Goal: Task Accomplishment & Management: Use online tool/utility

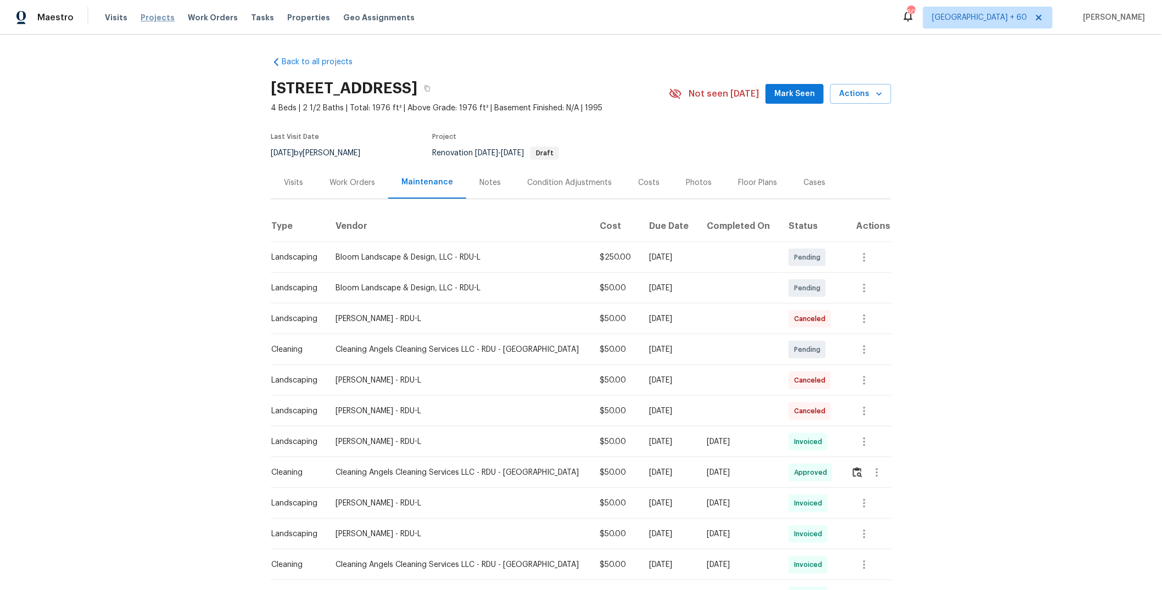
click at [150, 16] on span "Projects" at bounding box center [158, 17] width 34 height 11
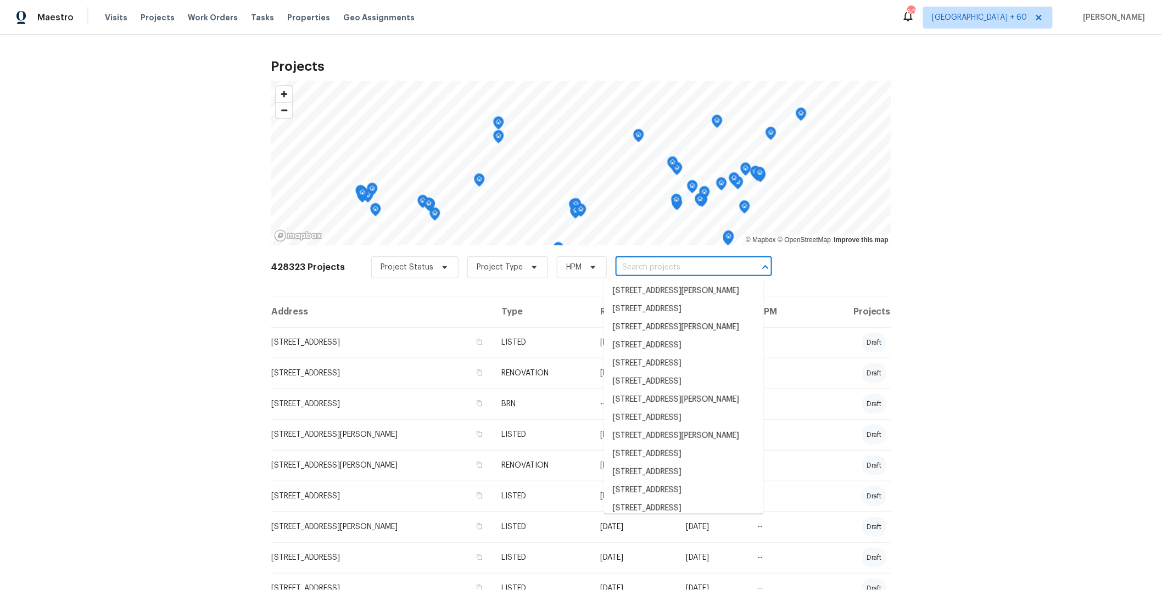
click at [658, 269] on input "text" at bounding box center [679, 267] width 126 height 17
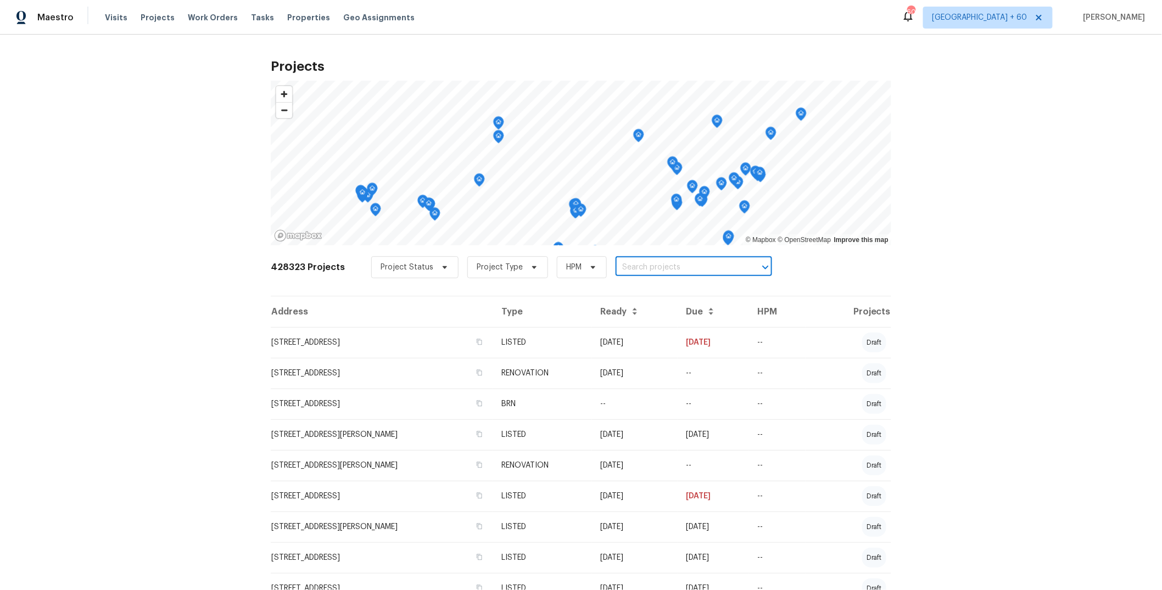
paste input "[STREET_ADDRESS]"
type input "[STREET_ADDRESS]"
click at [660, 290] on li "[STREET_ADDRESS]" at bounding box center [683, 291] width 159 height 18
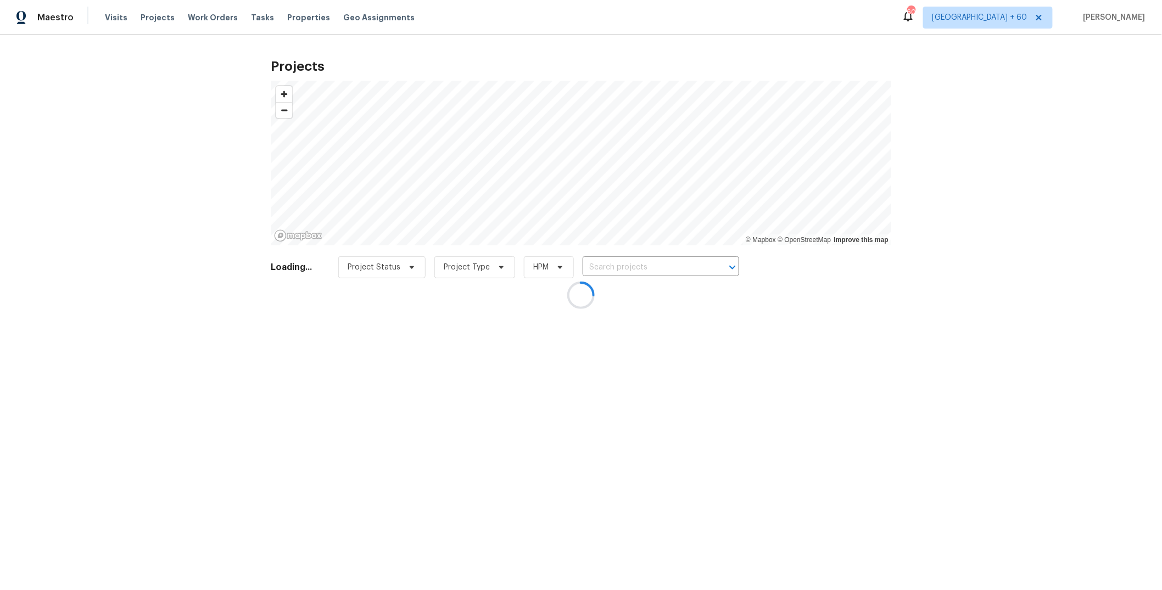
type input "[STREET_ADDRESS]"
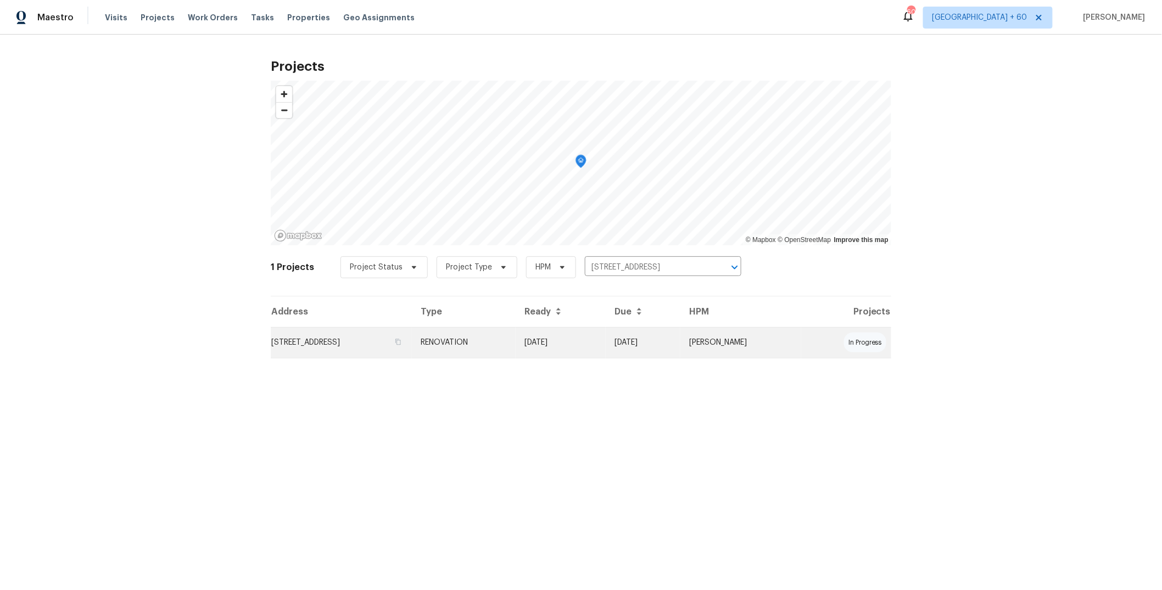
click at [582, 343] on td "08/15/25" at bounding box center [561, 342] width 90 height 31
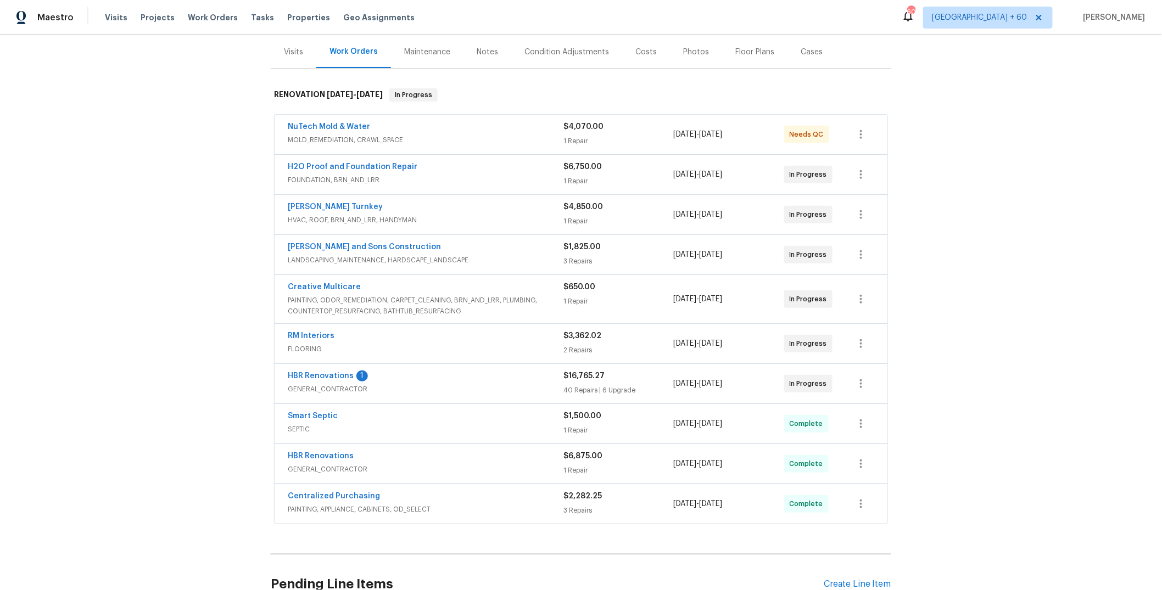
scroll to position [156, 0]
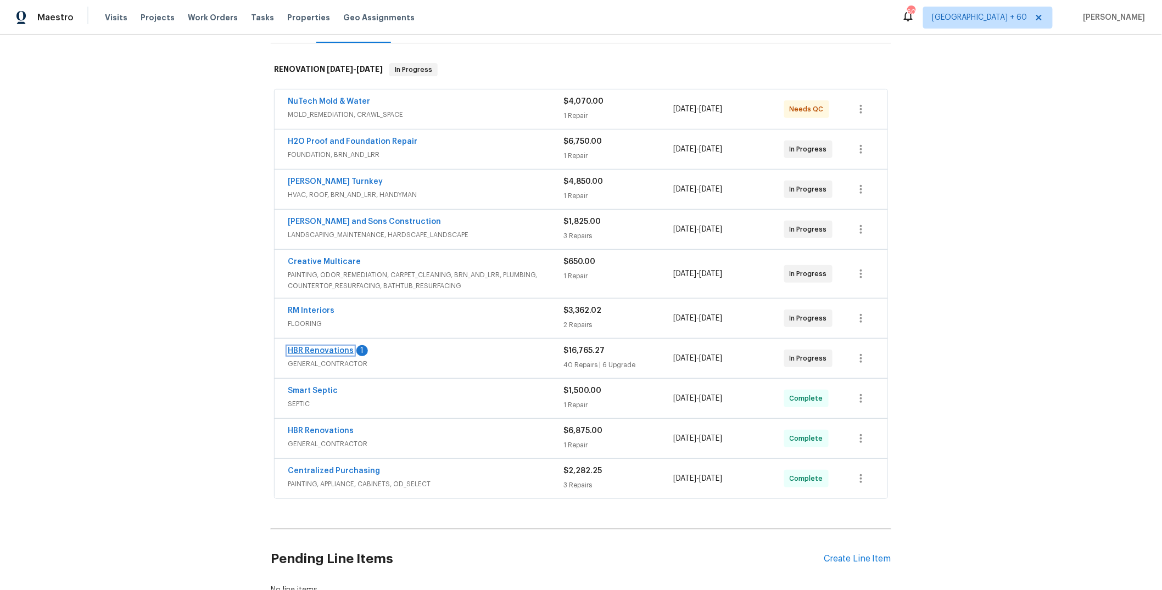
click at [331, 350] on link "HBR Renovations" at bounding box center [321, 351] width 66 height 8
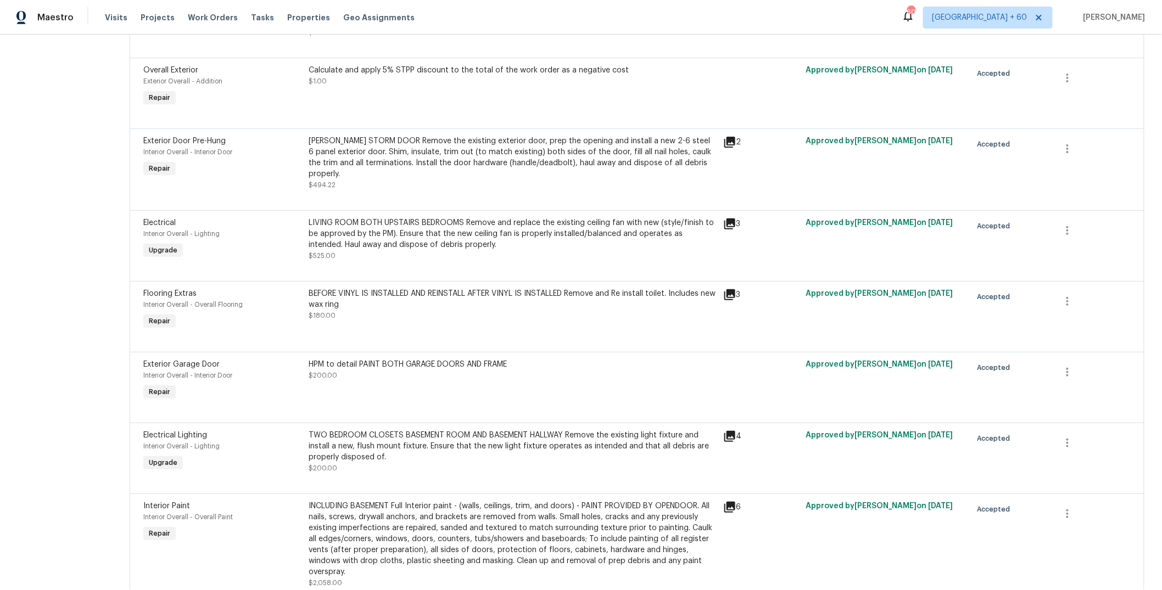
scroll to position [1978, 0]
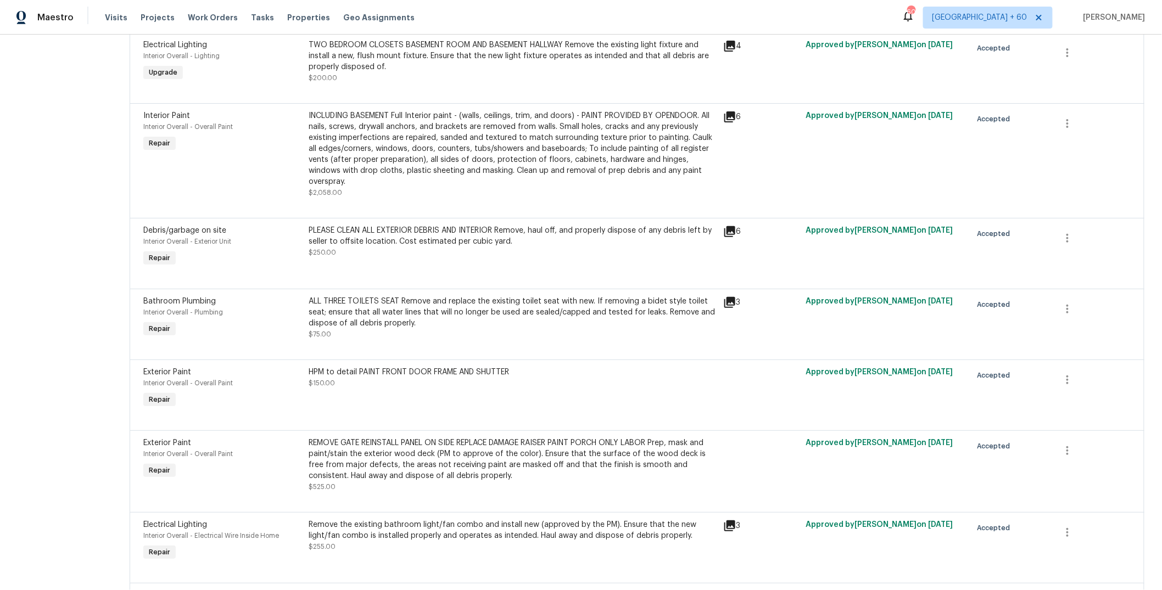
click at [437, 320] on div "ALL THREE TOILETS SEAT Remove and replace the existing toilet seat with new. If…" at bounding box center [513, 312] width 408 height 33
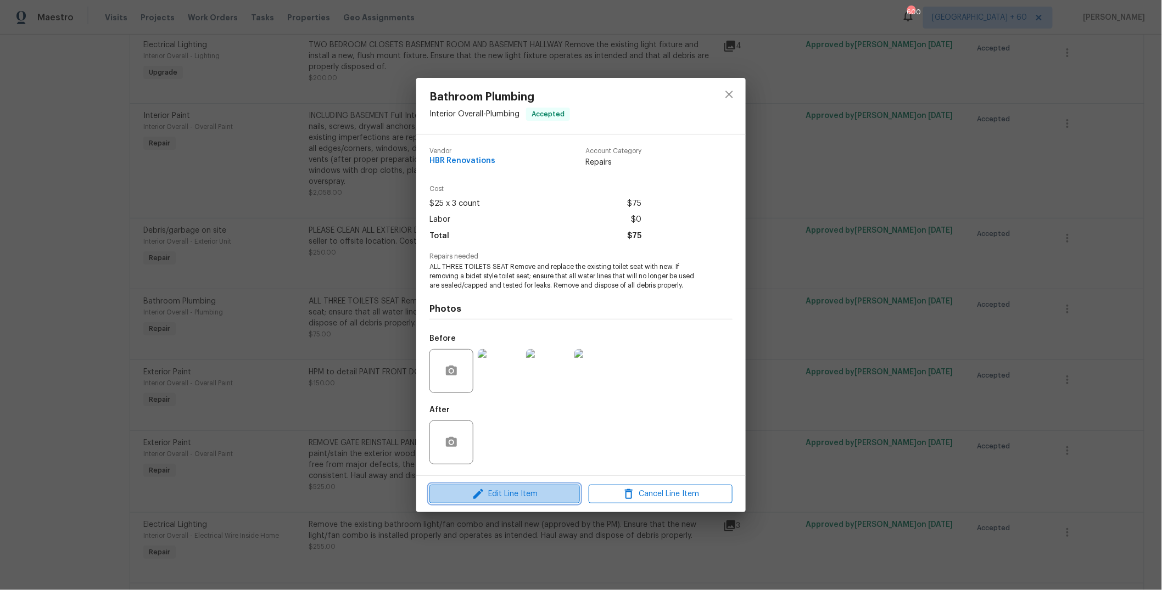
click at [512, 495] on span "Edit Line Item" at bounding box center [505, 495] width 144 height 14
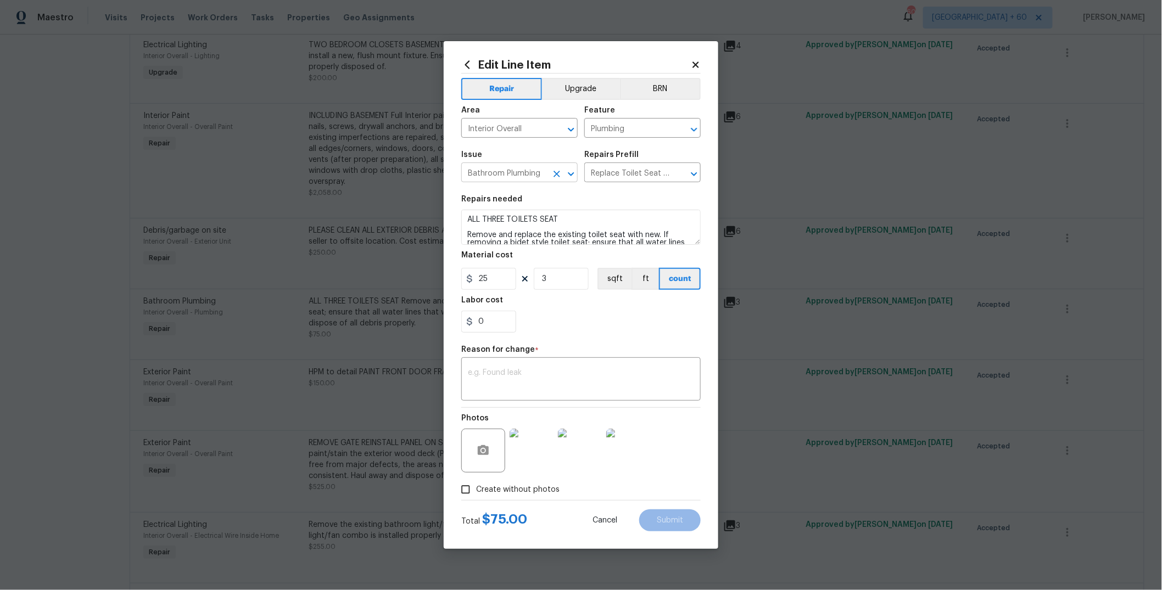
click at [550, 178] on button "Clear" at bounding box center [556, 173] width 15 height 15
click at [696, 64] on icon at bounding box center [696, 65] width 6 height 6
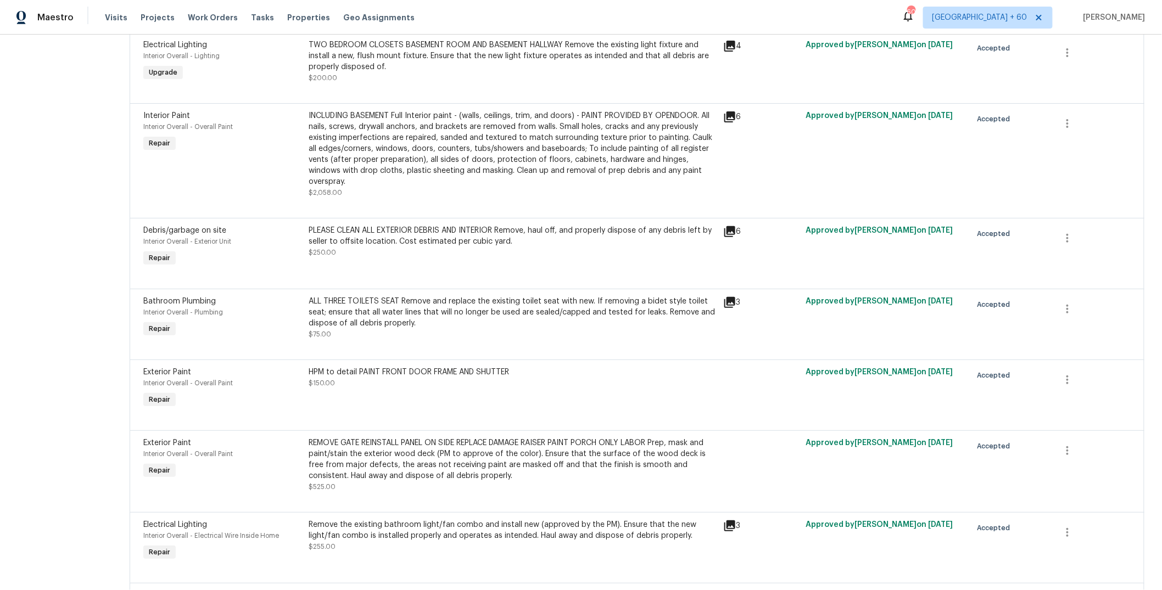
click at [375, 327] on div "ALL THREE TOILETS SEAT Remove and replace the existing toilet seat with new. If…" at bounding box center [513, 312] width 408 height 33
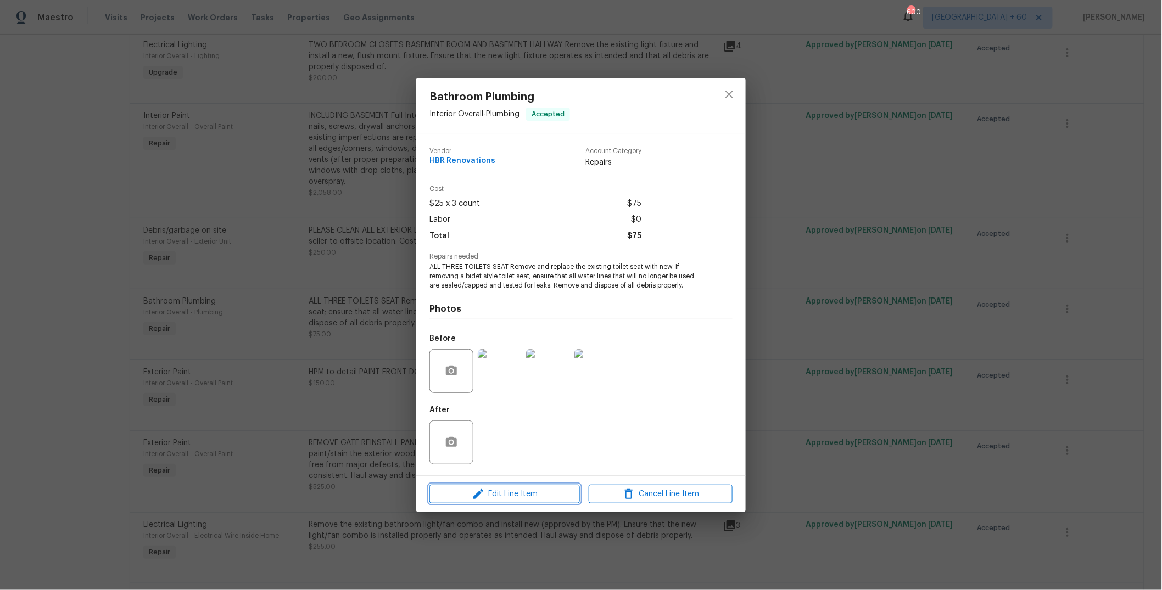
click at [518, 492] on span "Edit Line Item" at bounding box center [505, 495] width 144 height 14
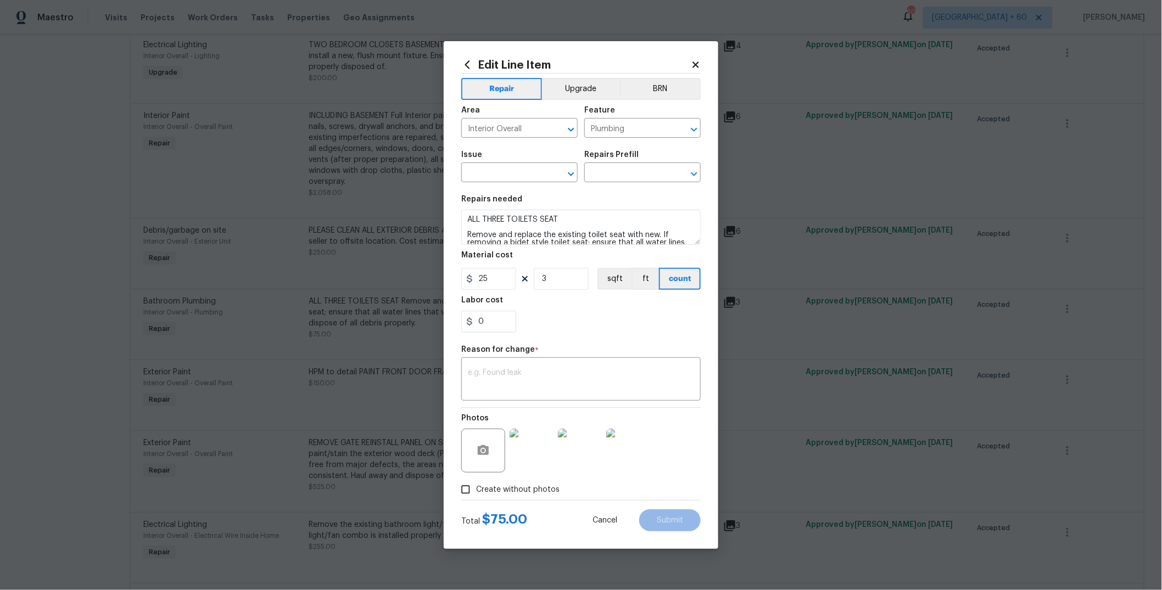
drag, startPoint x: 700, startPoint y: 63, endPoint x: 674, endPoint y: 58, distance: 26.2
click at [700, 63] on icon at bounding box center [696, 65] width 10 height 10
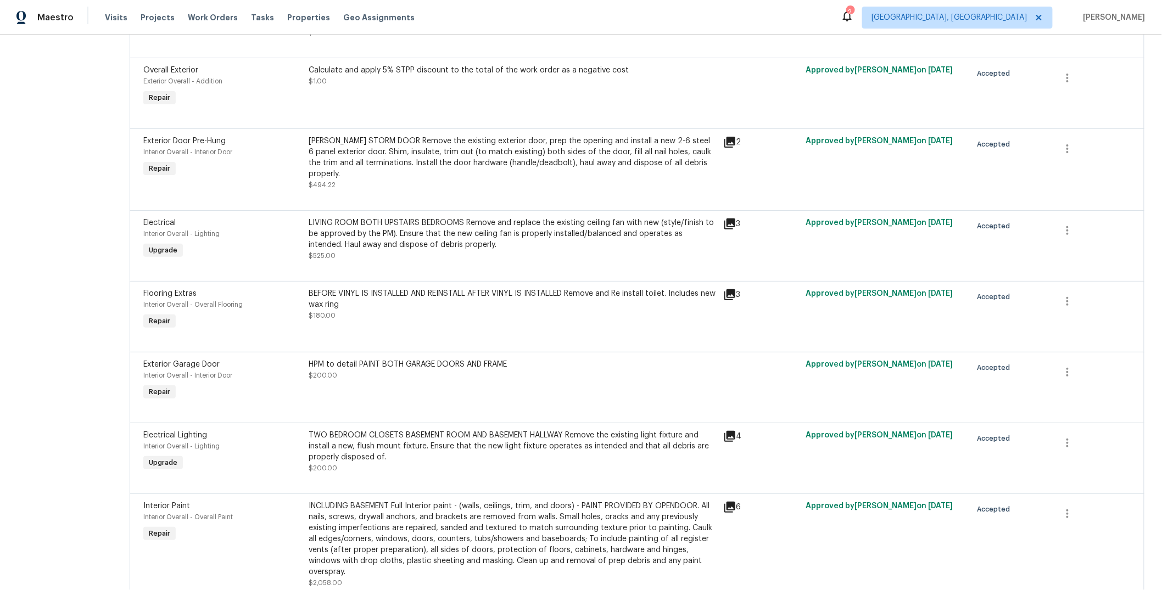
scroll to position [1978, 0]
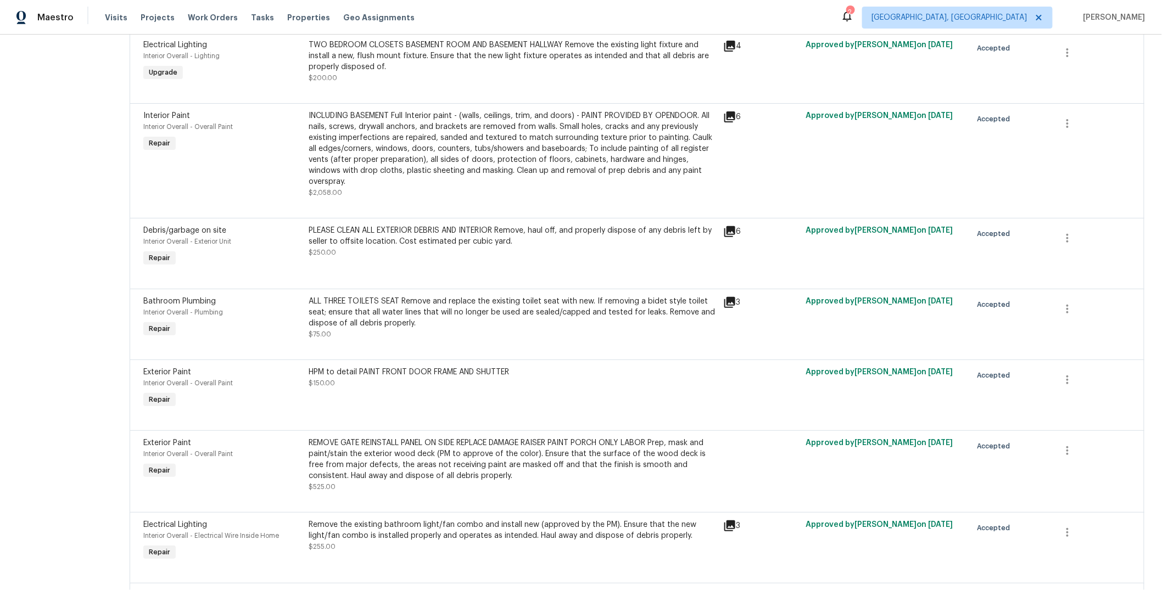
click at [448, 316] on div "ALL THREE TOILETS SEAT Remove and replace the existing toilet seat with new. If…" at bounding box center [513, 312] width 408 height 33
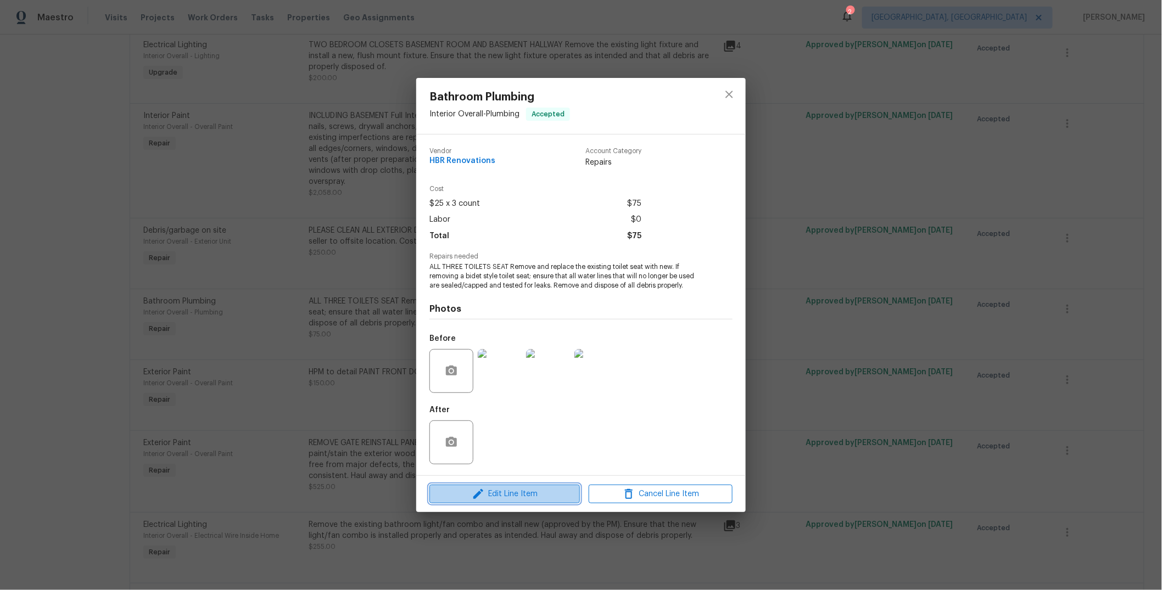
click at [517, 495] on span "Edit Line Item" at bounding box center [505, 495] width 144 height 14
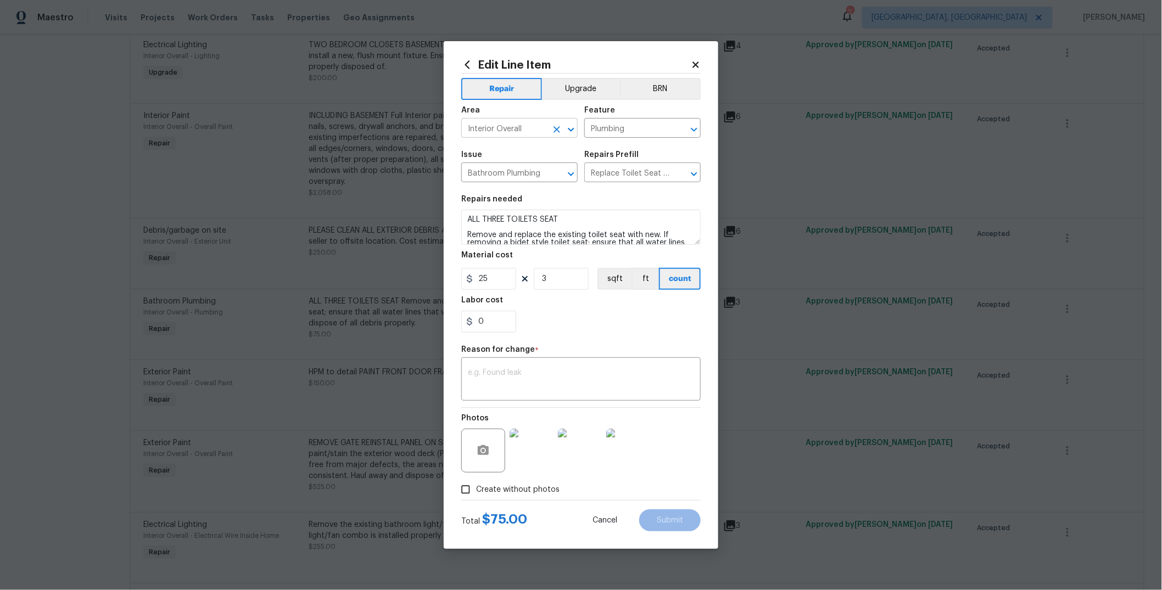
click at [541, 130] on input "Interior Overall" at bounding box center [504, 129] width 86 height 17
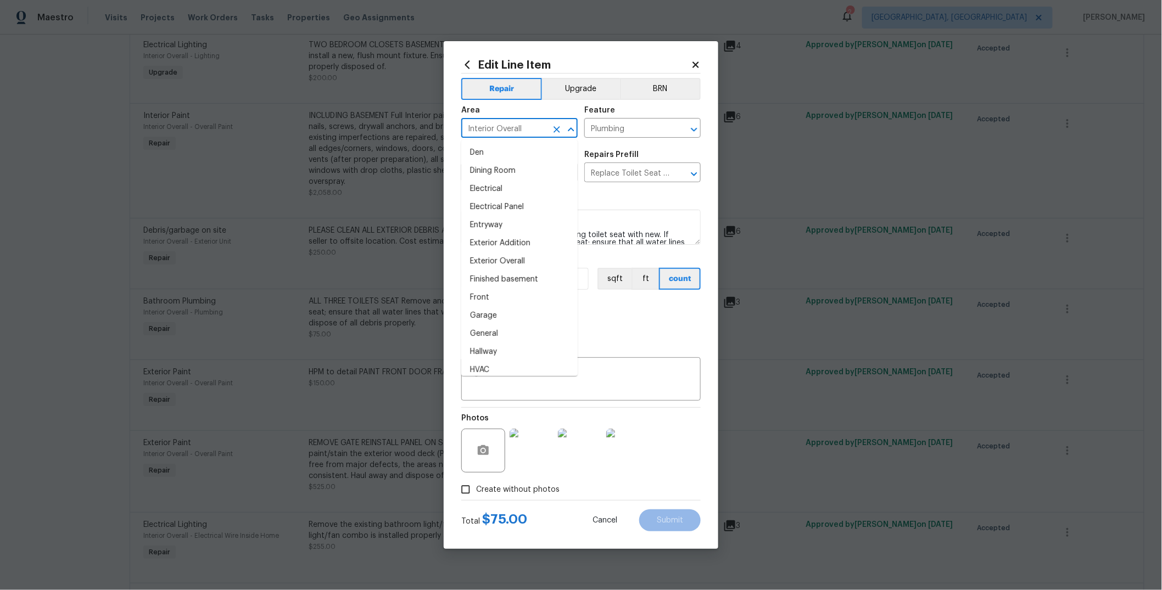
scroll to position [0, 0]
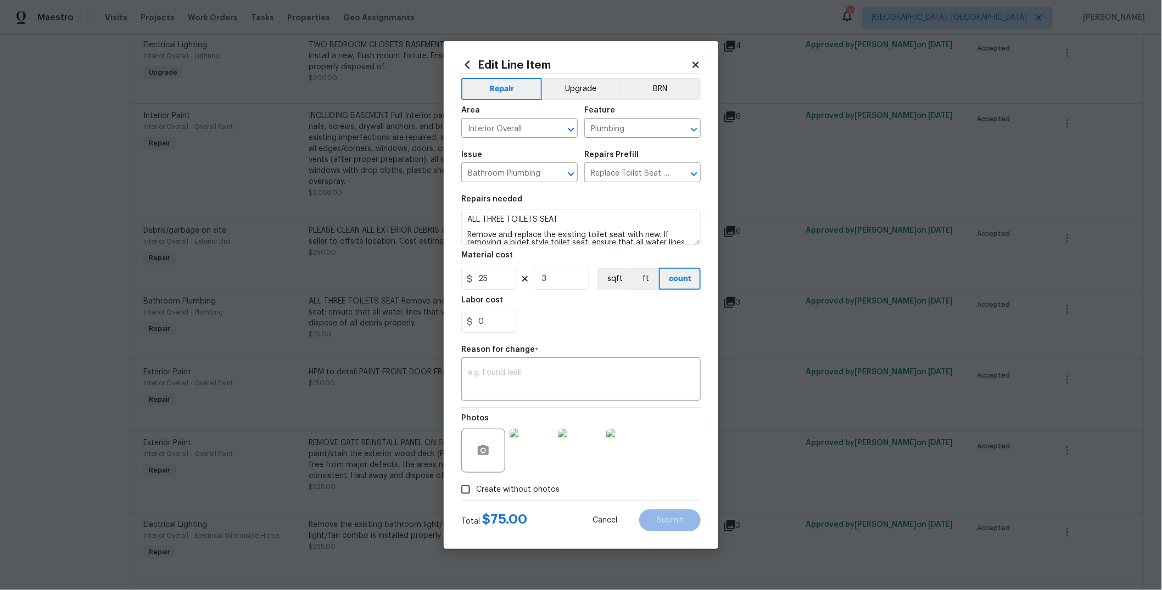
click at [565, 107] on div "Area" at bounding box center [519, 114] width 116 height 14
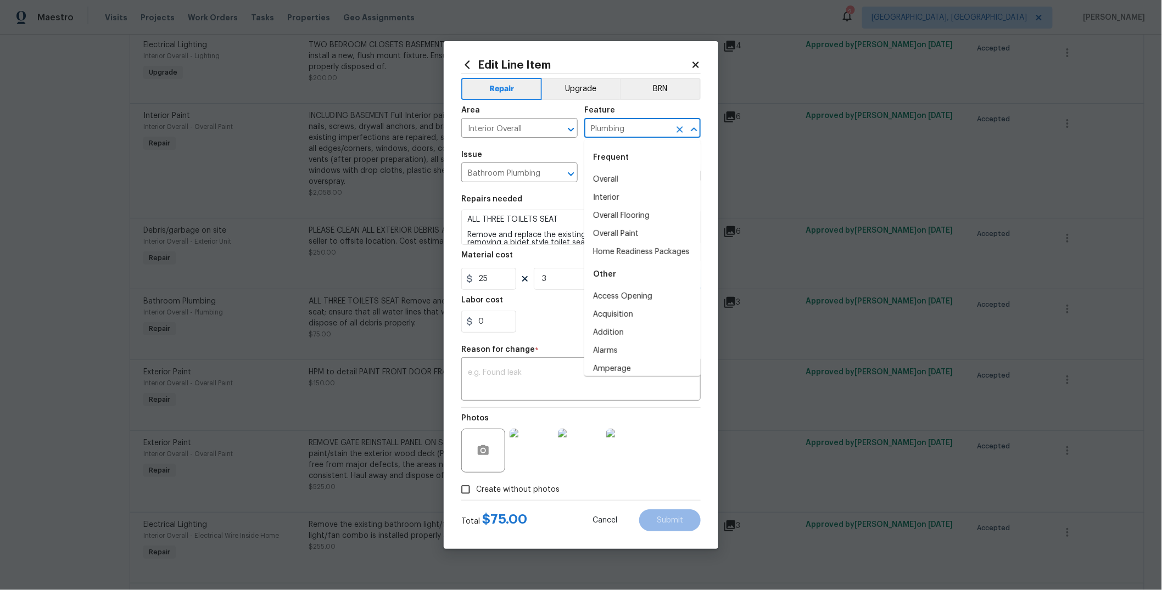
click at [617, 131] on input "Plumbing" at bounding box center [627, 129] width 86 height 17
click at [562, 152] on div "Issue" at bounding box center [519, 158] width 116 height 14
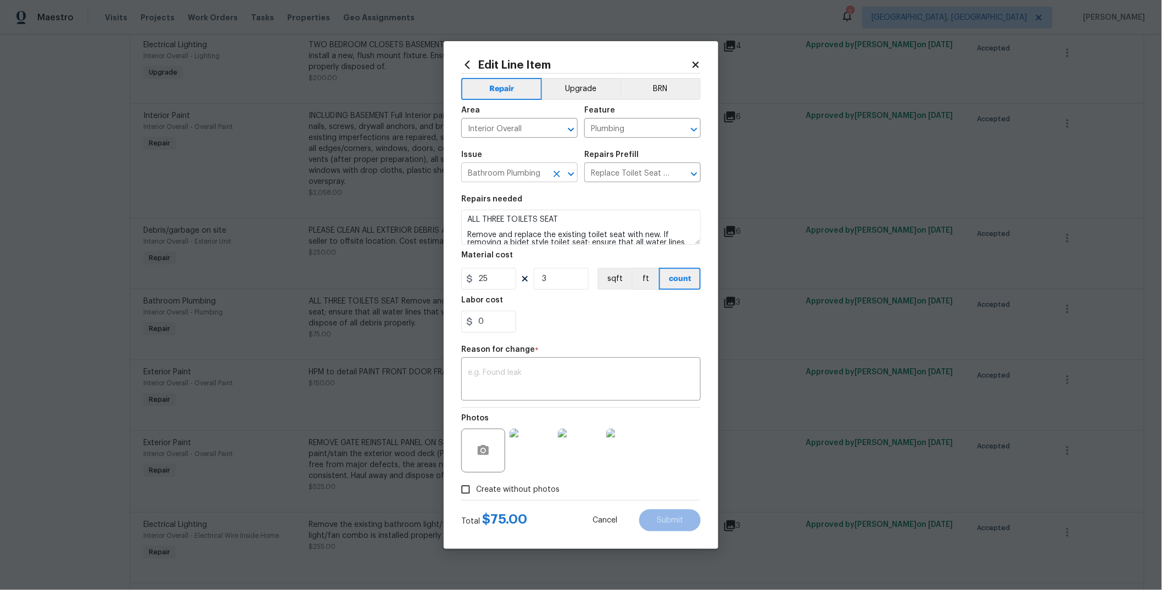
click at [512, 174] on input "Bathroom Plumbing" at bounding box center [504, 173] width 86 height 17
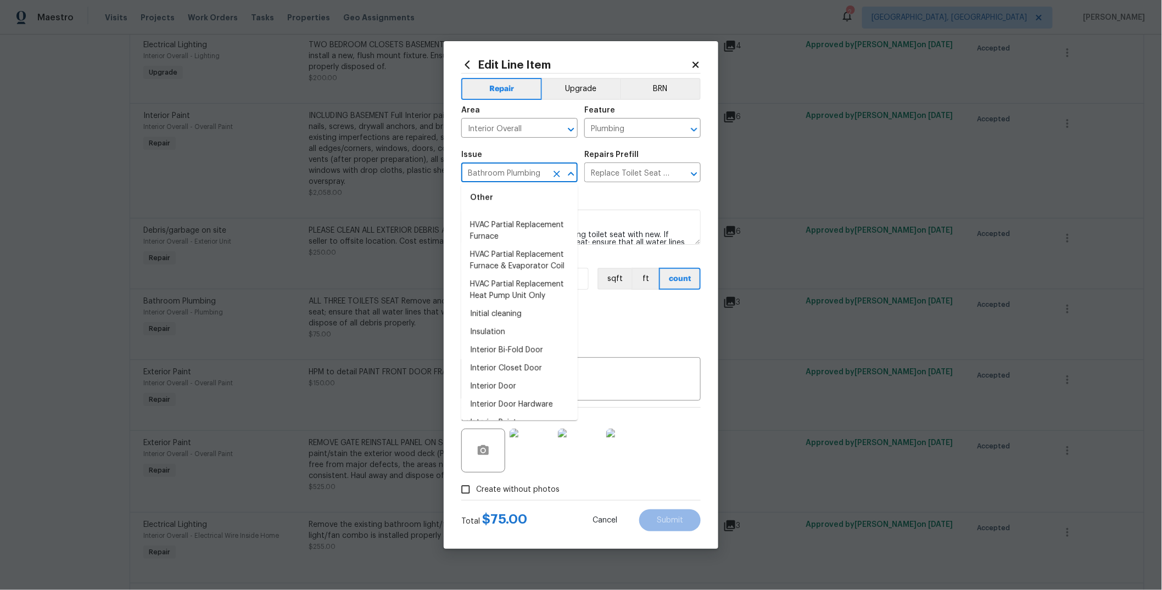
scroll to position [1345, 0]
click at [572, 146] on span "Issue Bathroom Plumbing ​" at bounding box center [519, 166] width 116 height 44
click at [529, 170] on input "Bathroom Plumbing" at bounding box center [504, 173] width 86 height 17
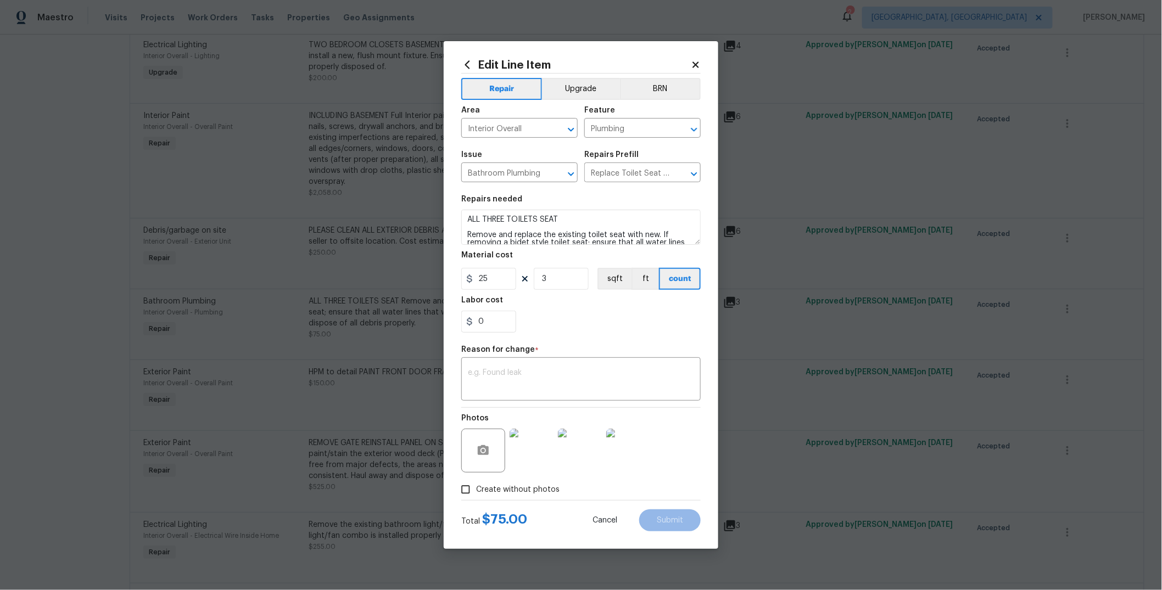
click at [539, 152] on div "Issue" at bounding box center [519, 158] width 116 height 14
click at [698, 63] on icon at bounding box center [696, 65] width 6 height 6
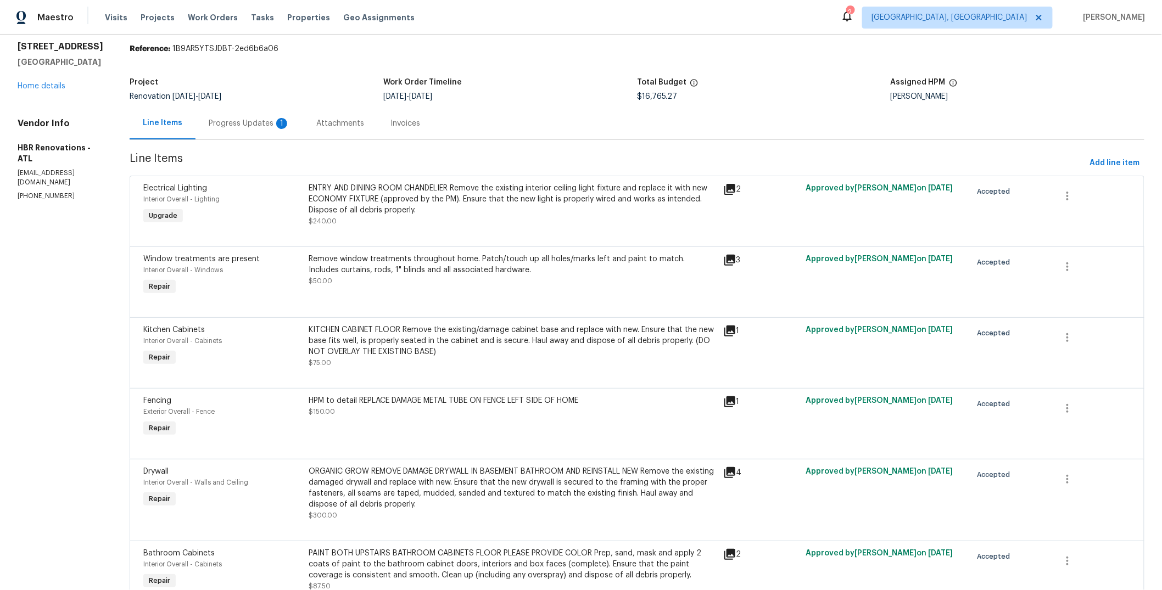
scroll to position [0, 0]
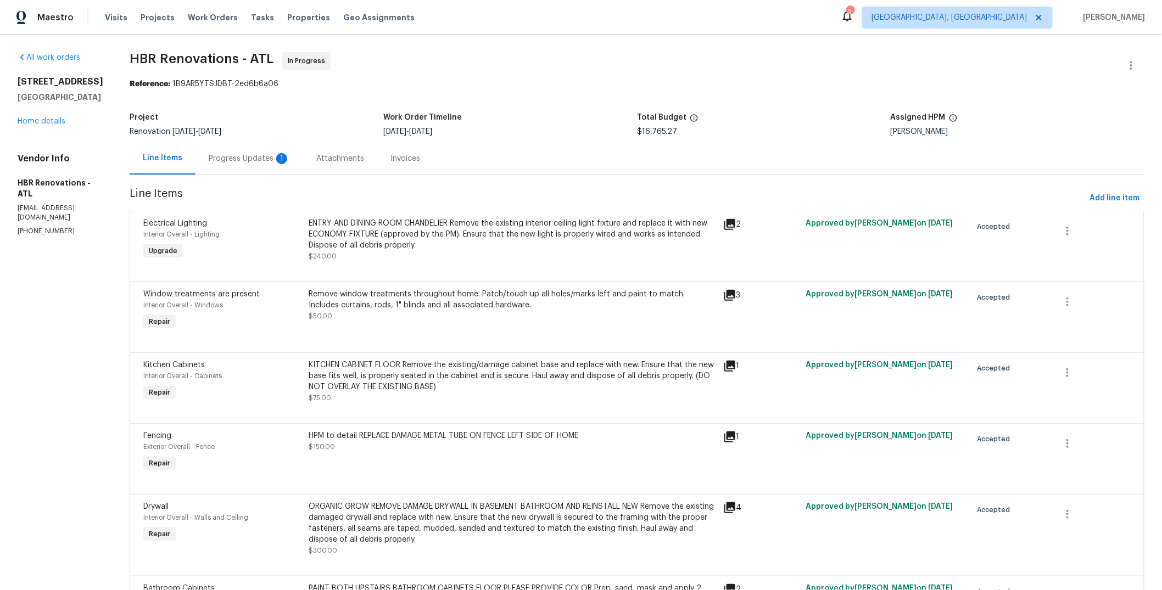
click at [58, 127] on div "All work orders [STREET_ADDRESS] Home details Vendor Info HBR Renovations - ATL…" at bounding box center [61, 144] width 86 height 184
click at [59, 122] on link "Home details" at bounding box center [42, 122] width 48 height 8
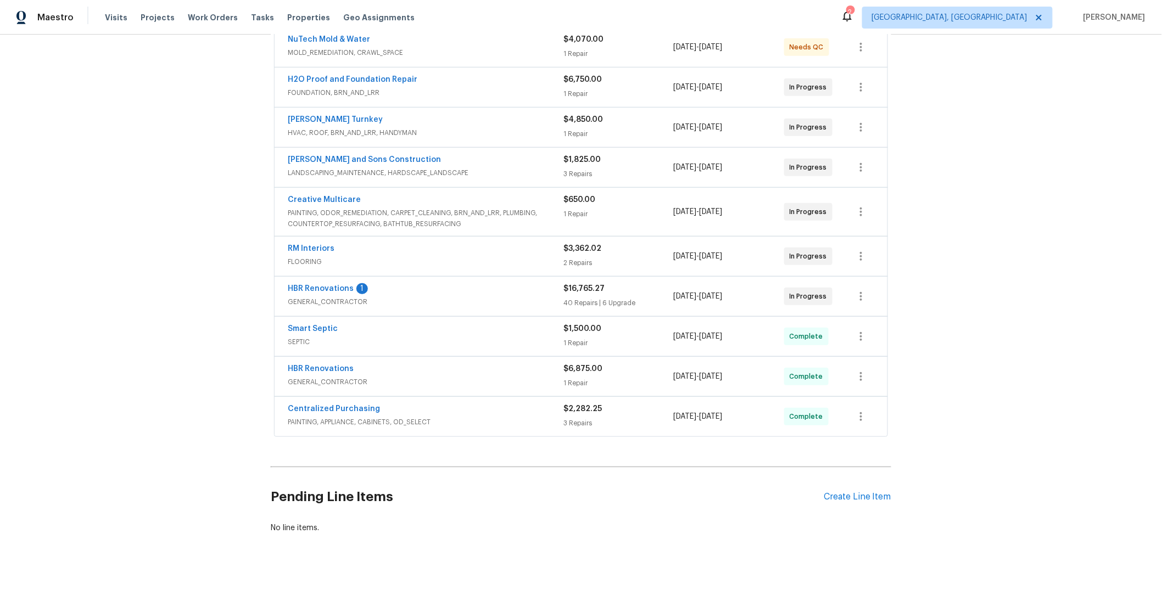
scroll to position [246, 0]
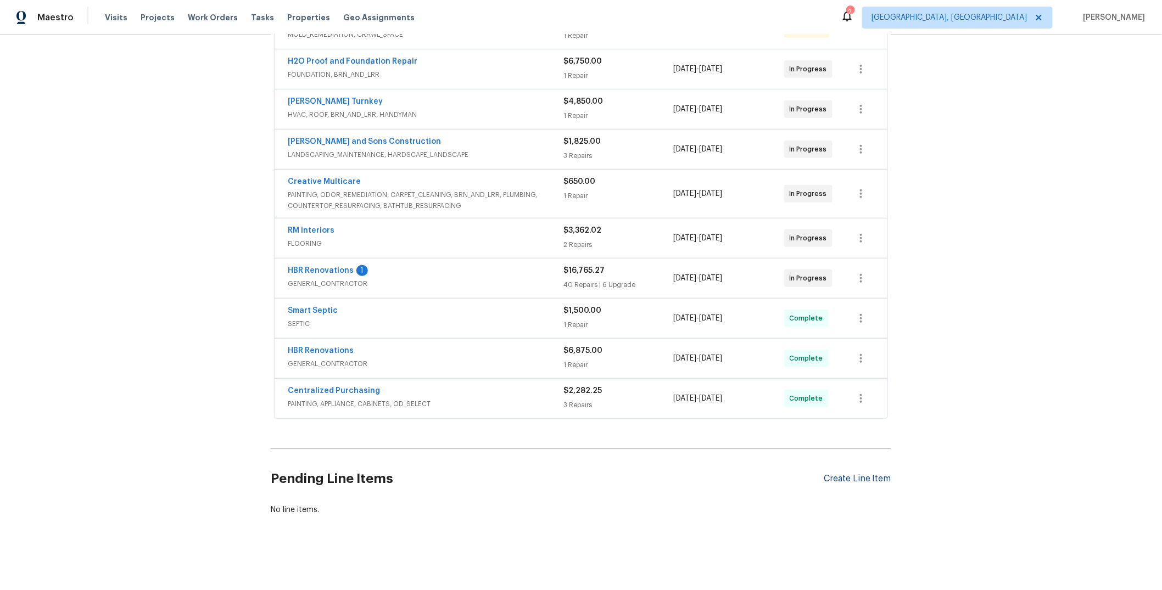
click at [844, 474] on div "Create Line Item" at bounding box center [858, 479] width 68 height 10
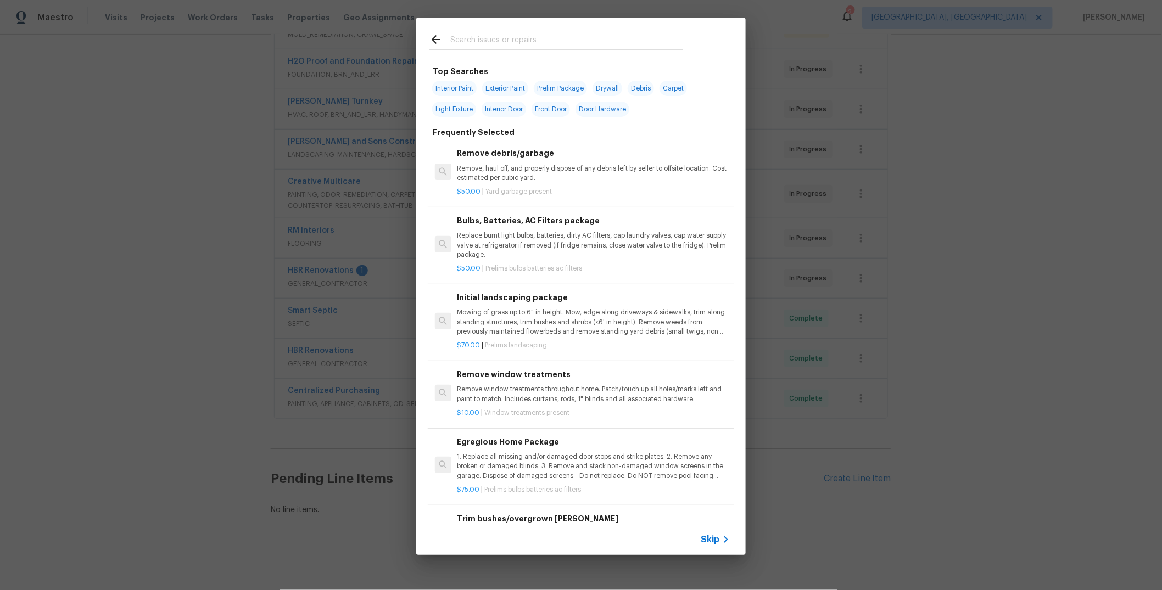
click at [497, 41] on input "text" at bounding box center [566, 41] width 233 height 16
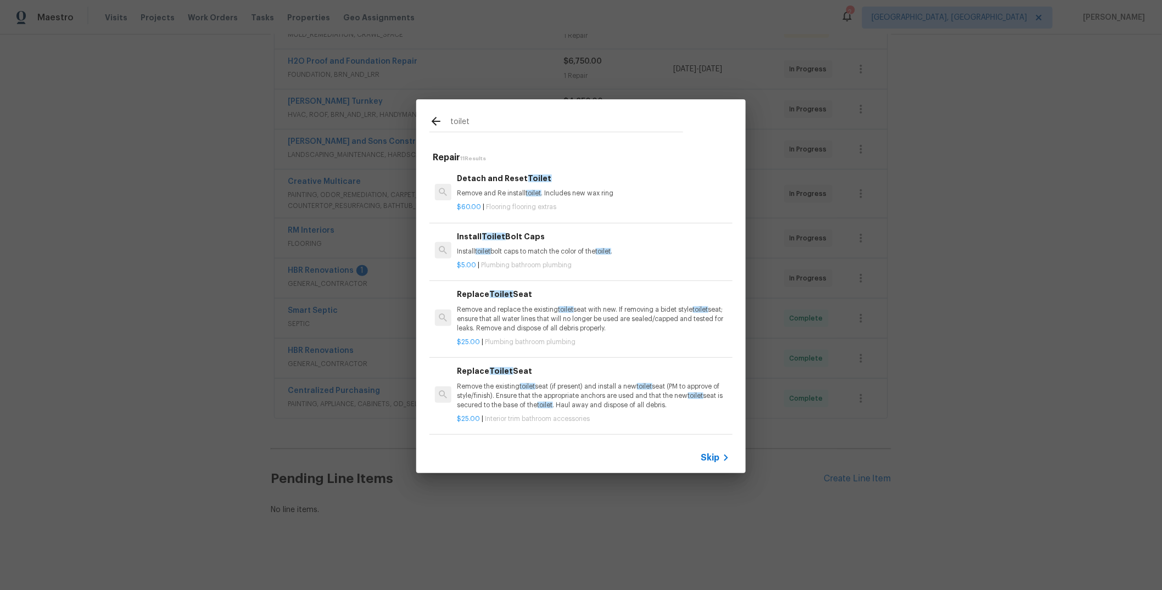
type input "toilet"
click at [532, 314] on p "Remove and replace the existing toilet seat with new. If removing a bidet style…" at bounding box center [594, 319] width 272 height 28
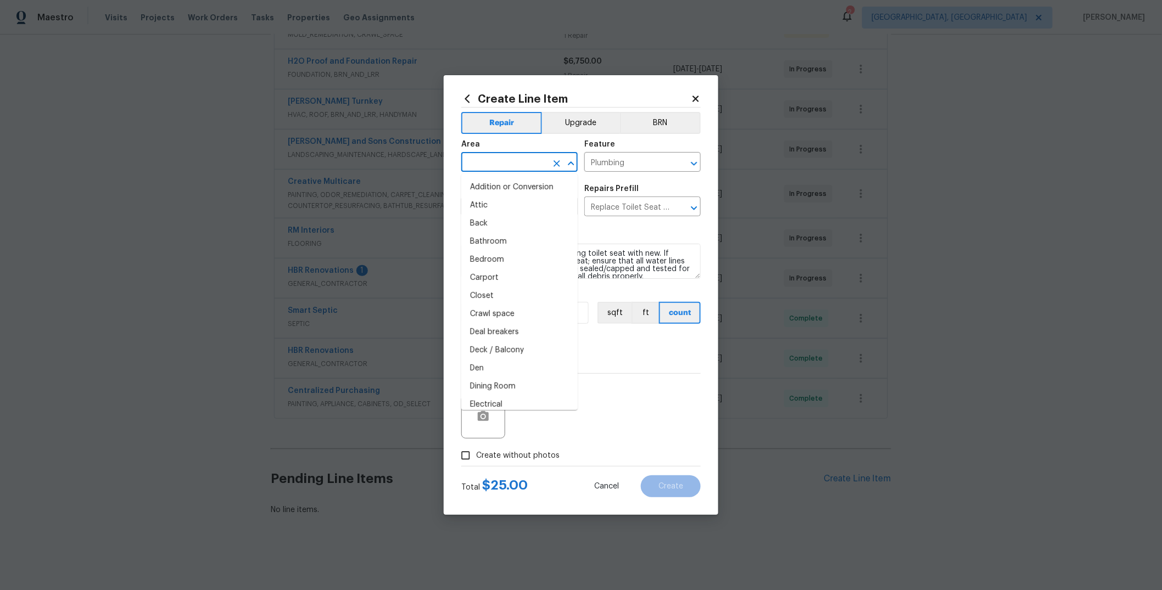
click at [500, 165] on input "text" at bounding box center [504, 163] width 86 height 17
click at [511, 205] on li "Bathroom" at bounding box center [519, 206] width 116 height 18
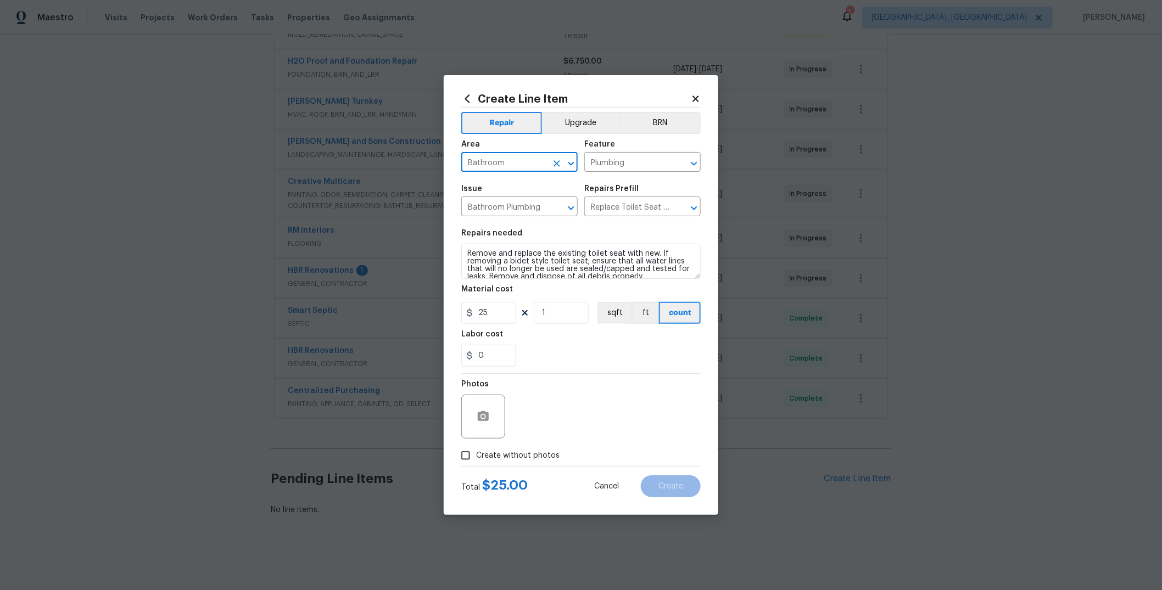
type input "Bathroom"
click at [466, 100] on icon at bounding box center [467, 98] width 5 height 8
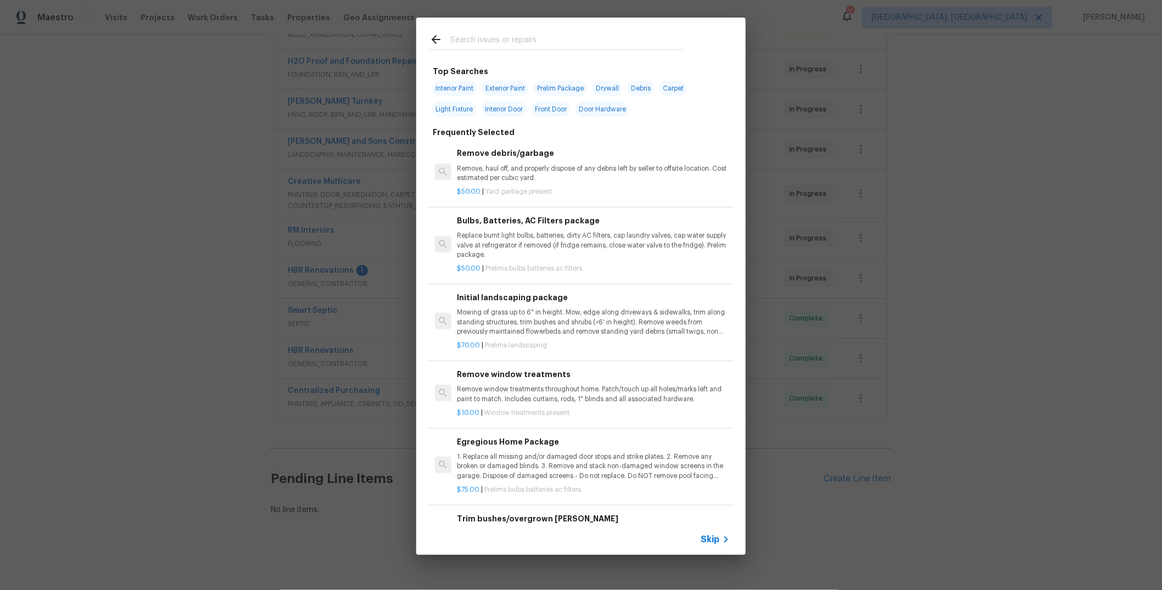
click at [541, 40] on input "text" at bounding box center [566, 41] width 233 height 16
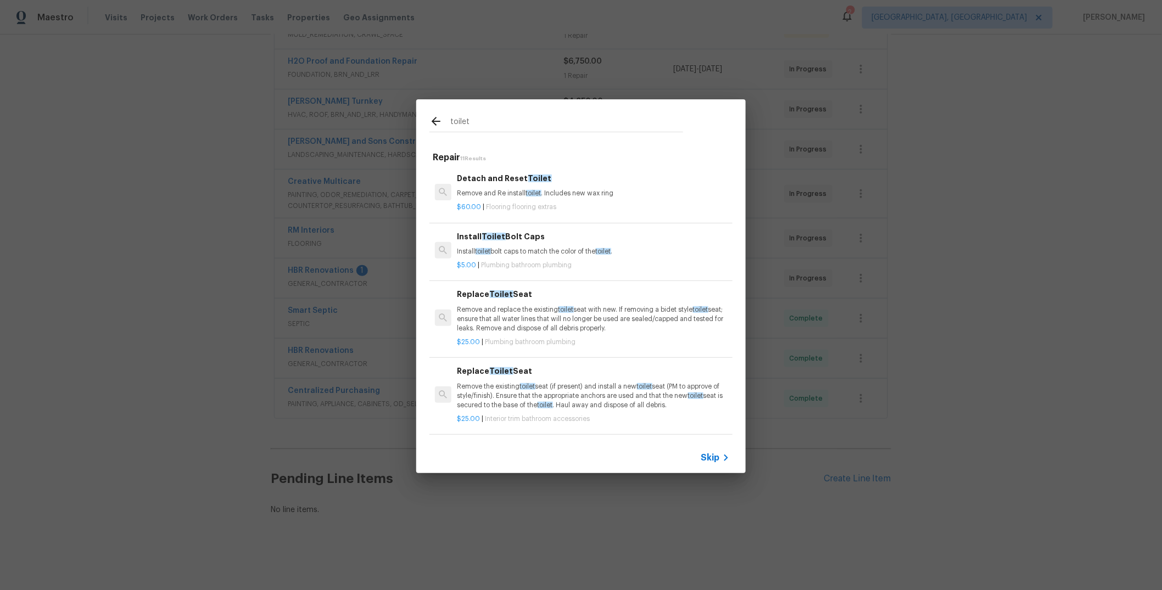
type input "toilet"
click at [534, 316] on p "Remove and replace the existing toilet seat with new. If removing a bidet style…" at bounding box center [594, 319] width 272 height 28
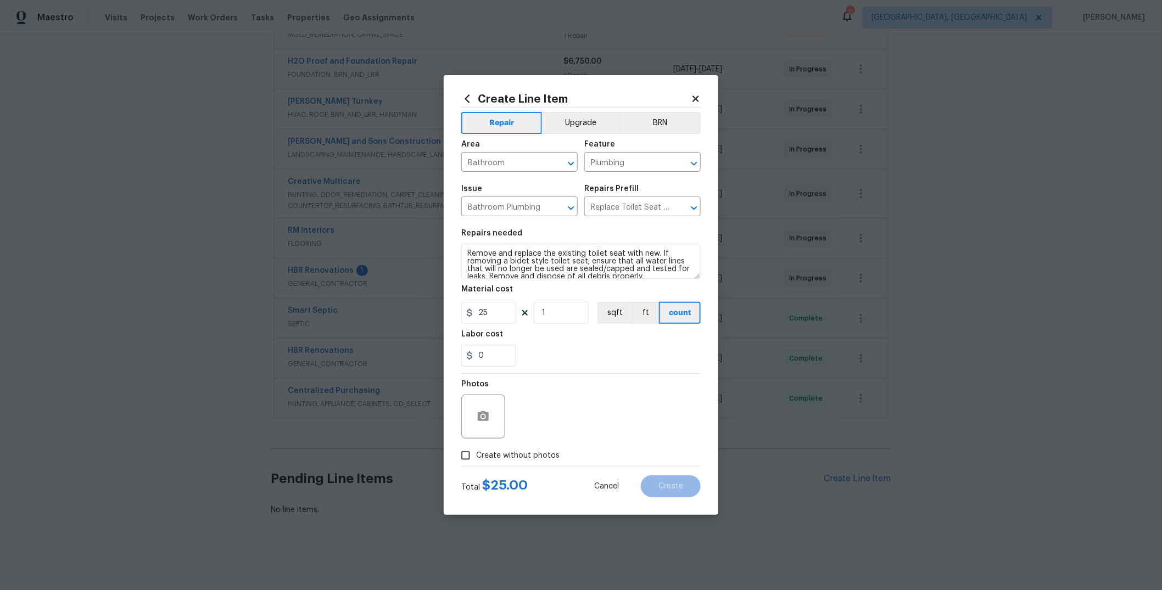
click at [698, 99] on icon at bounding box center [696, 99] width 10 height 10
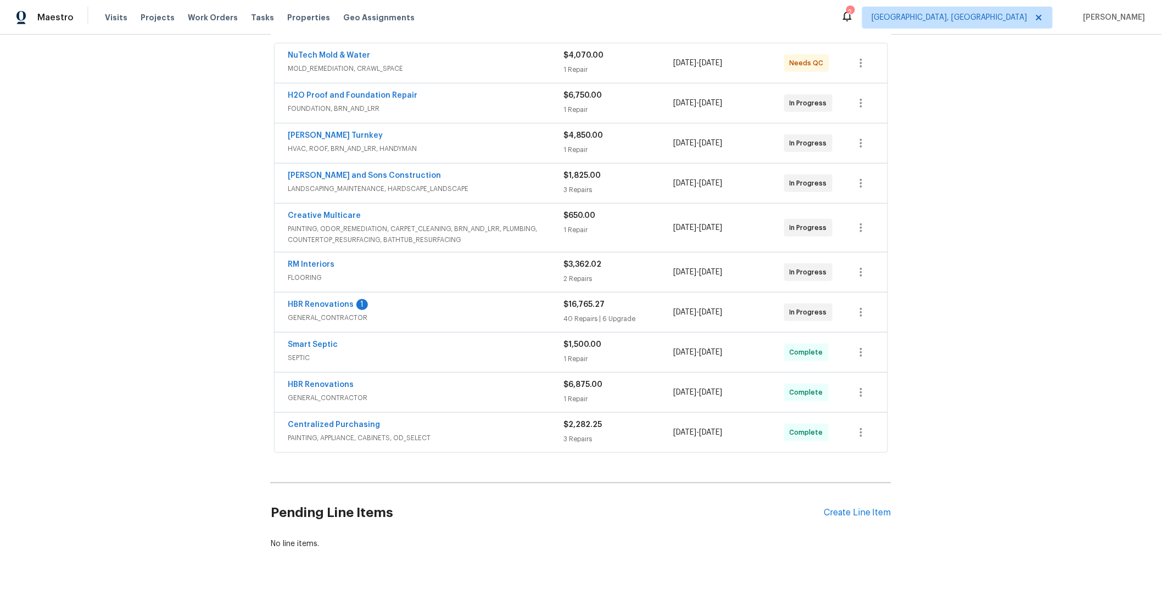
scroll to position [246, 0]
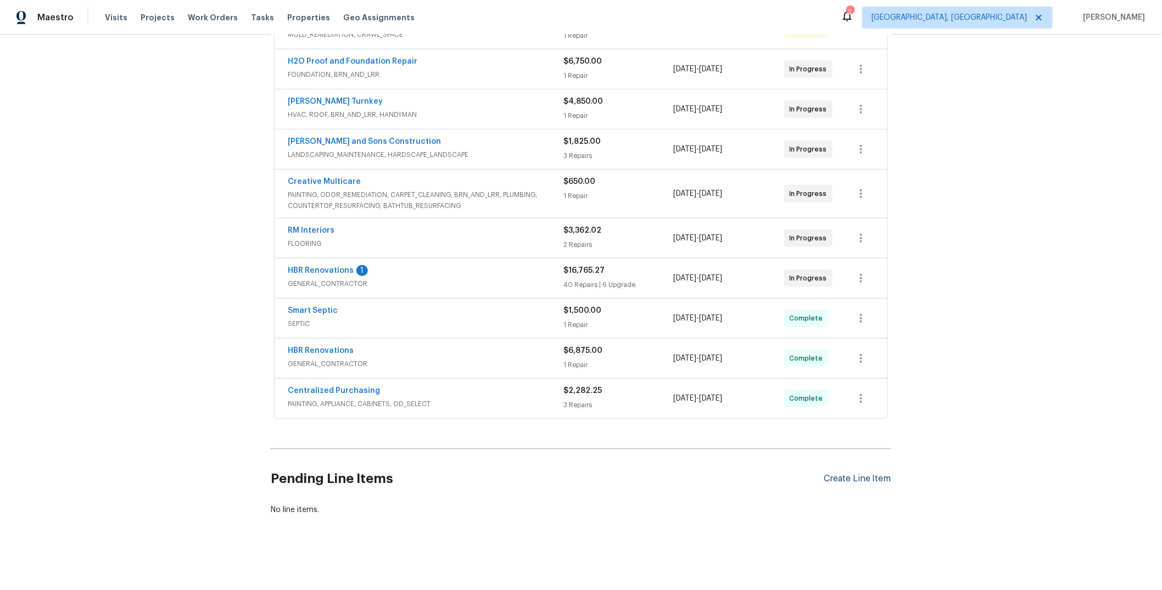
click at [850, 474] on div "Create Line Item" at bounding box center [858, 479] width 68 height 10
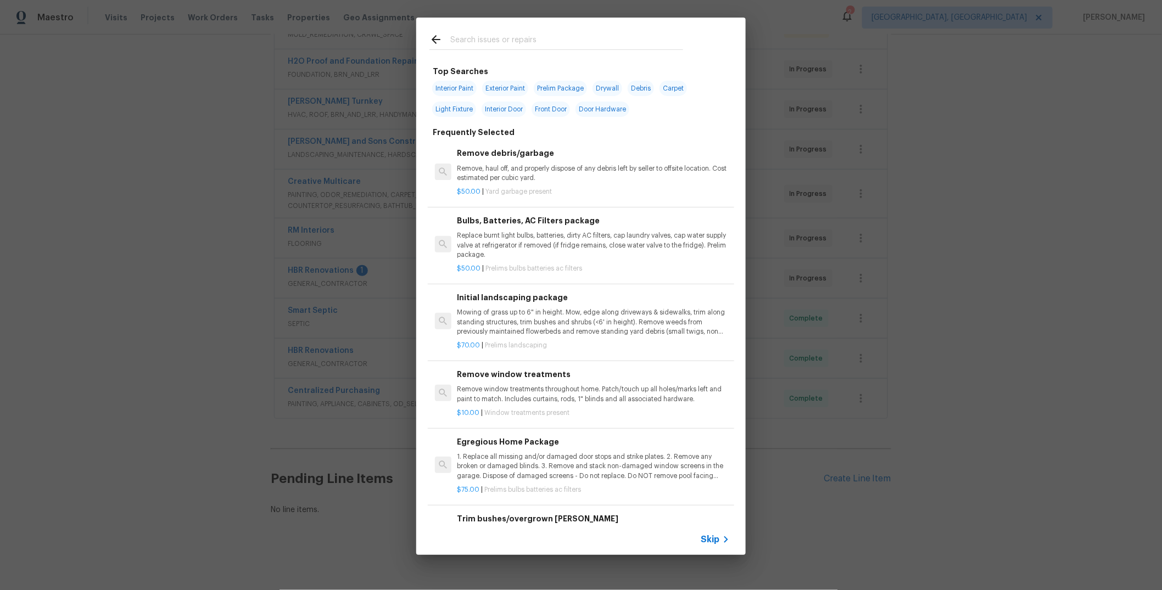
click at [470, 40] on input "text" at bounding box center [566, 41] width 233 height 16
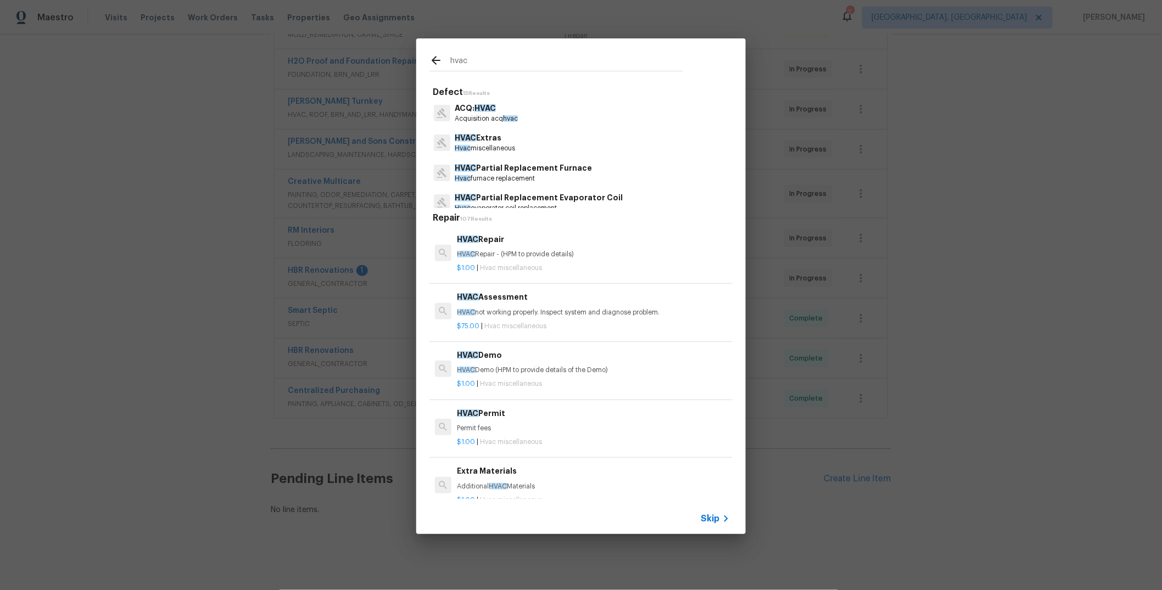
drag, startPoint x: 473, startPoint y: 59, endPoint x: 440, endPoint y: 60, distance: 32.4
click at [441, 60] on div "hvac" at bounding box center [556, 62] width 254 height 16
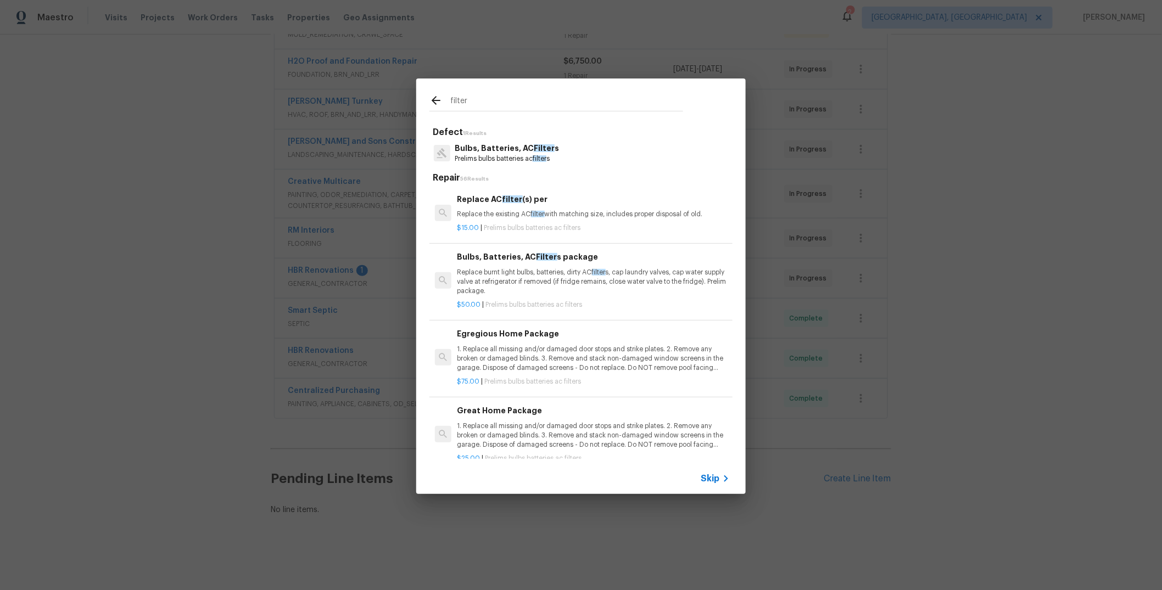
type input "filter"
click at [570, 214] on p "Replace the existing AC filter with matching size, includes proper disposal of …" at bounding box center [594, 214] width 272 height 9
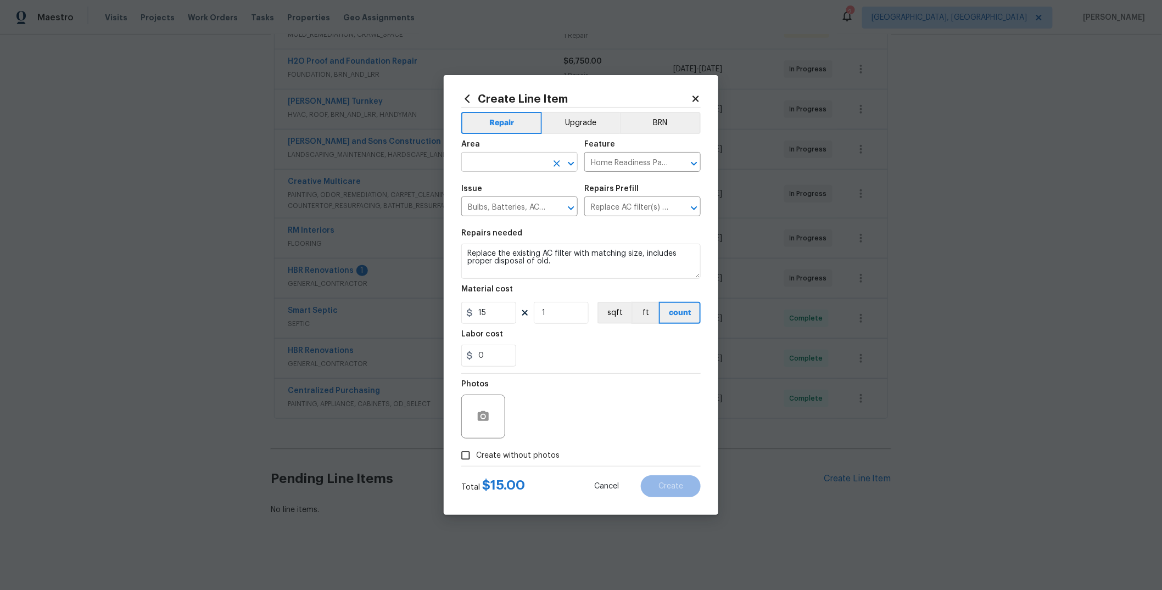
click at [529, 162] on input "text" at bounding box center [504, 163] width 86 height 17
click at [531, 204] on li "Exterior Overall" at bounding box center [519, 206] width 116 height 18
type input "Exterior Overall"
click at [560, 162] on icon "Clear" at bounding box center [556, 163] width 11 height 11
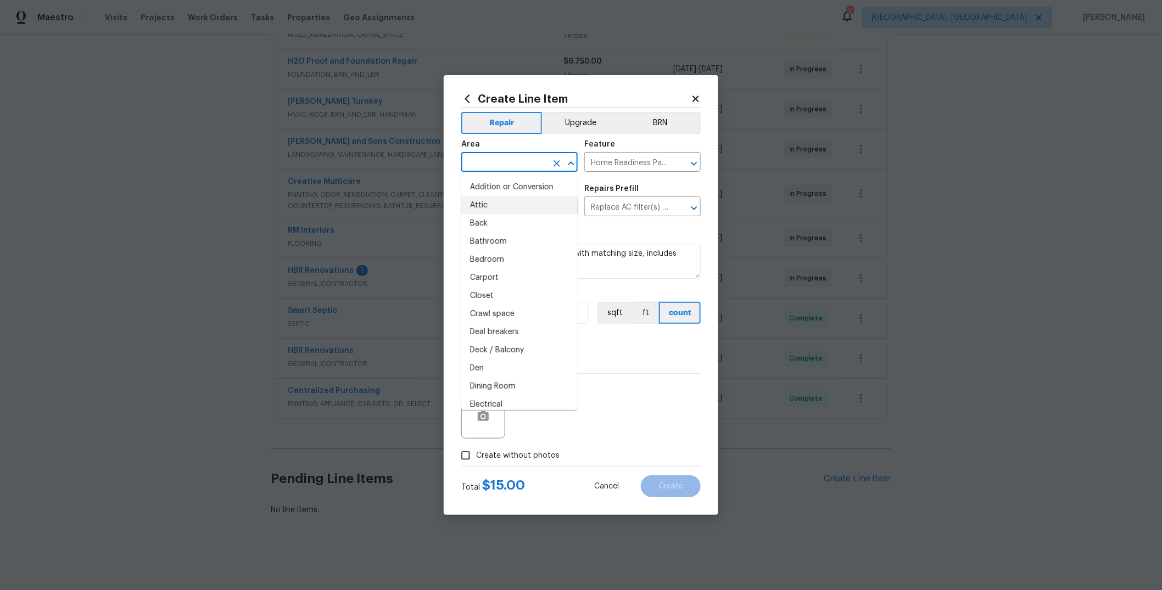
click at [516, 163] on input "text" at bounding box center [504, 163] width 86 height 17
click at [522, 190] on li "HVAC" at bounding box center [519, 187] width 116 height 18
type input "HVAC"
click at [559, 165] on icon "Clear" at bounding box center [556, 163] width 11 height 11
click at [527, 187] on li "HVAC" at bounding box center [519, 187] width 116 height 18
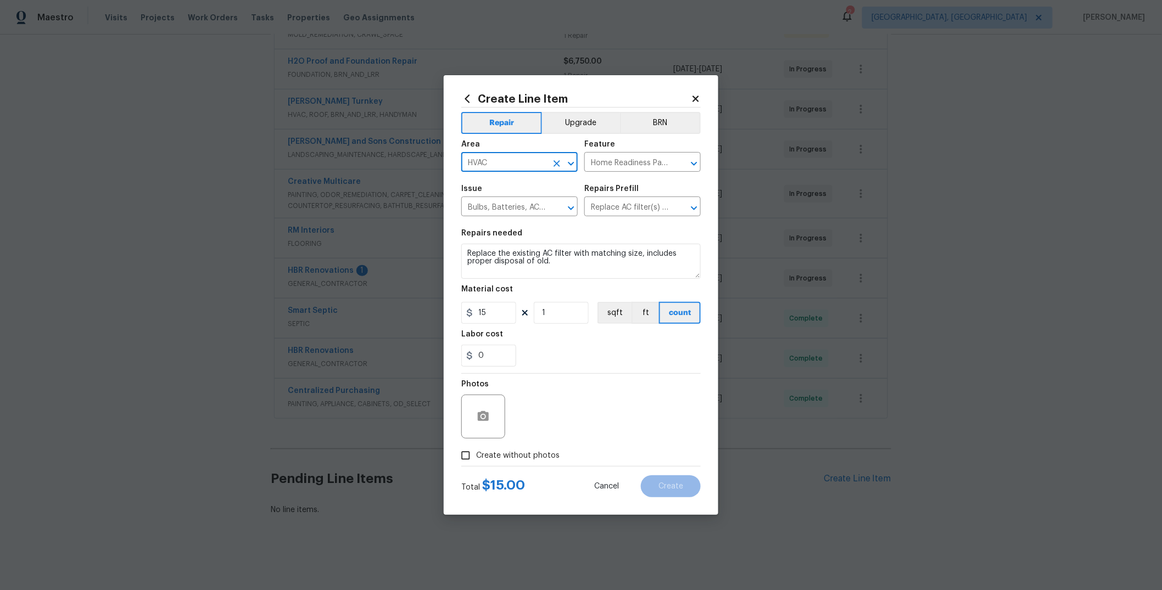
type input "HVAC"
click at [468, 98] on icon at bounding box center [467, 99] width 12 height 12
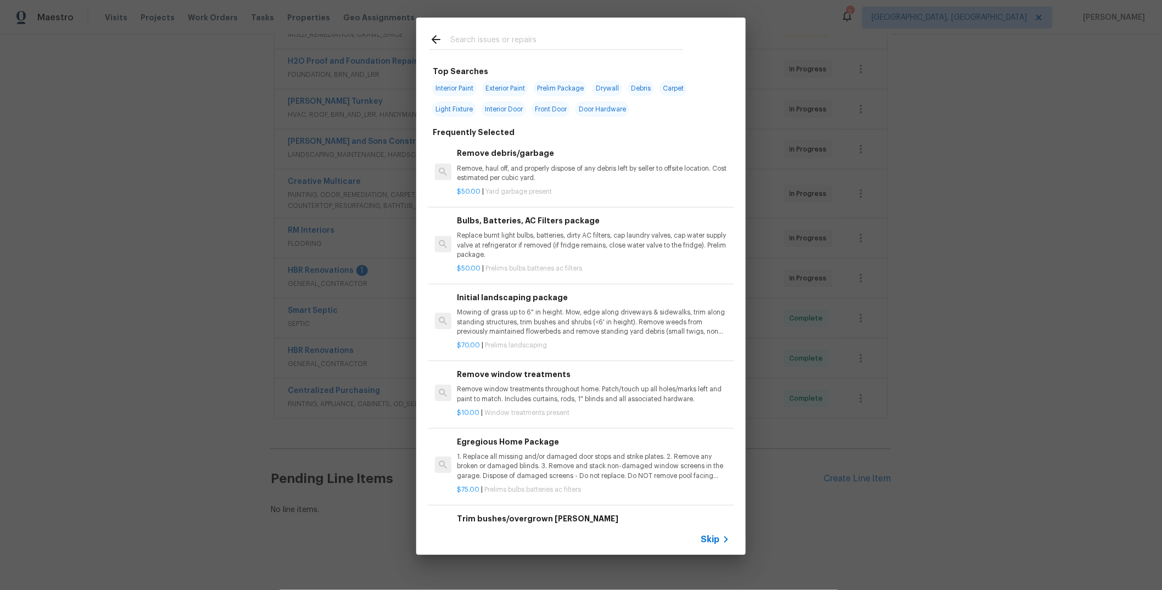
drag, startPoint x: 993, startPoint y: 54, endPoint x: 996, endPoint y: 2, distance: 52.8
click at [993, 54] on div "Top Searches Interior Paint Exterior Paint Prelim Package Drywall Debris Carpet…" at bounding box center [581, 286] width 1162 height 573
